Goal: Entertainment & Leisure: Consume media (video, audio)

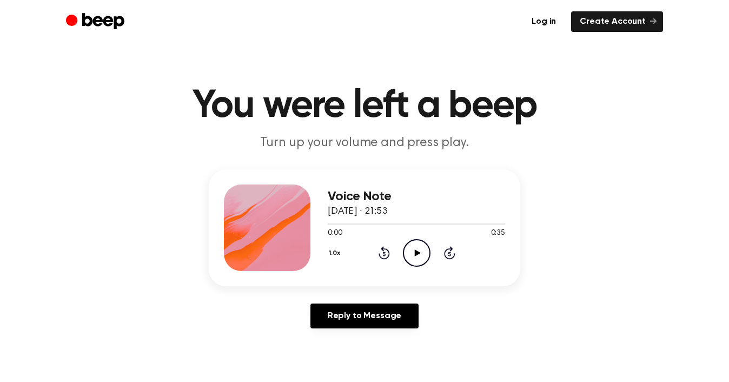
click at [407, 249] on icon "Play Audio" at bounding box center [417, 253] width 28 height 28
click at [407, 250] on icon "Play Audio" at bounding box center [417, 253] width 28 height 28
click at [409, 254] on icon "Play Audio" at bounding box center [417, 253] width 28 height 28
